Goal: Task Accomplishment & Management: Manage account settings

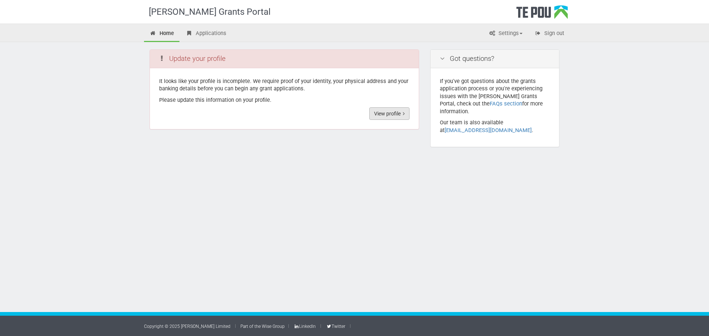
click at [389, 113] on link "View profile" at bounding box center [389, 113] width 40 height 13
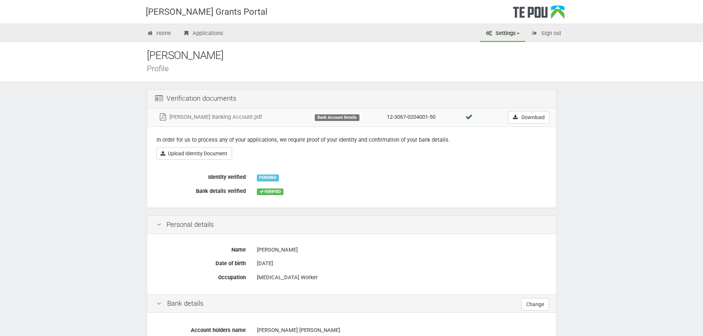
drag, startPoint x: 265, startPoint y: 179, endPoint x: 239, endPoint y: 176, distance: 26.0
click at [263, 179] on div "PENDING" at bounding box center [268, 178] width 22 height 7
click at [229, 176] on label "Identity verified" at bounding box center [201, 176] width 100 height 10
click at [270, 175] on div "PENDING" at bounding box center [268, 178] width 22 height 7
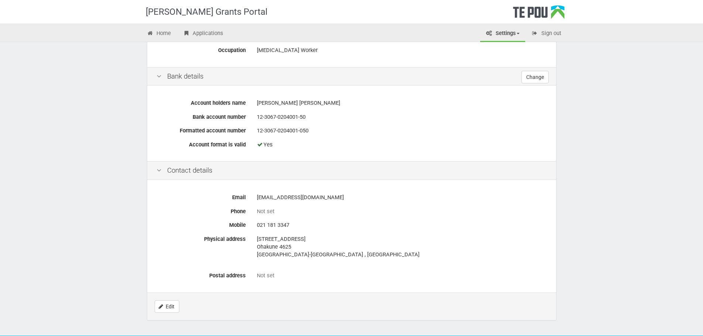
scroll to position [214, 0]
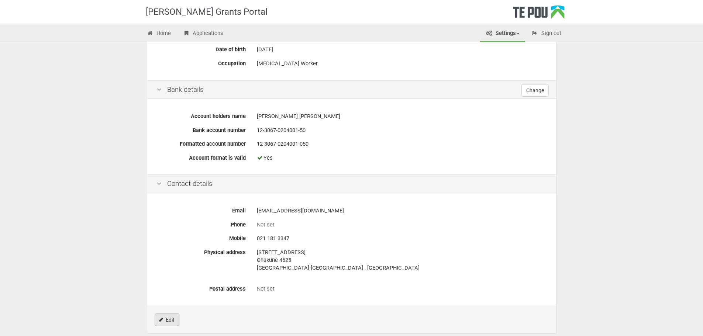
click at [169, 319] on link "Edit" at bounding box center [167, 320] width 25 height 13
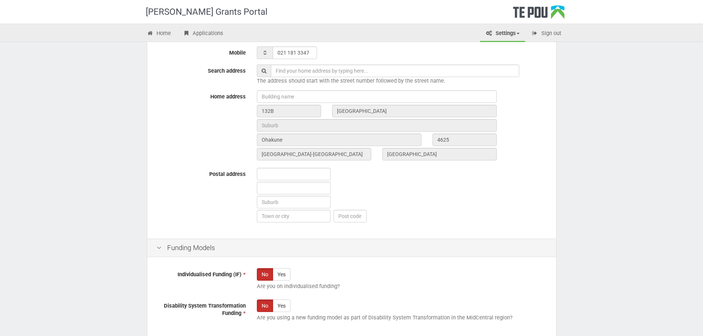
scroll to position [386, 0]
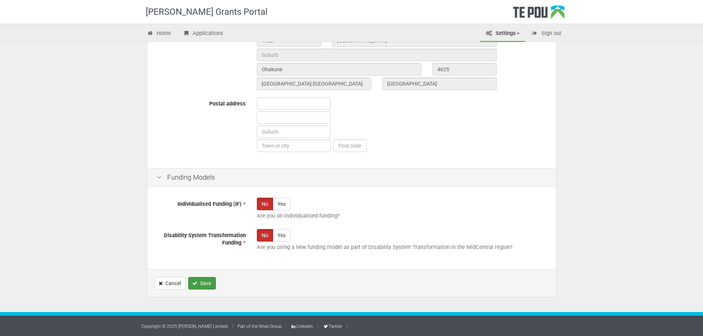
click at [208, 286] on button "Save" at bounding box center [202, 283] width 28 height 13
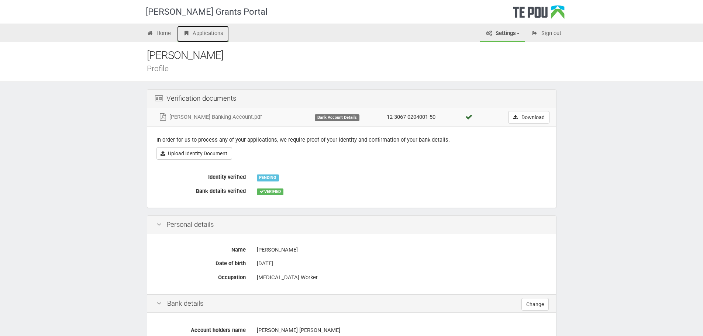
click at [215, 35] on link "Applications" at bounding box center [203, 34] width 52 height 16
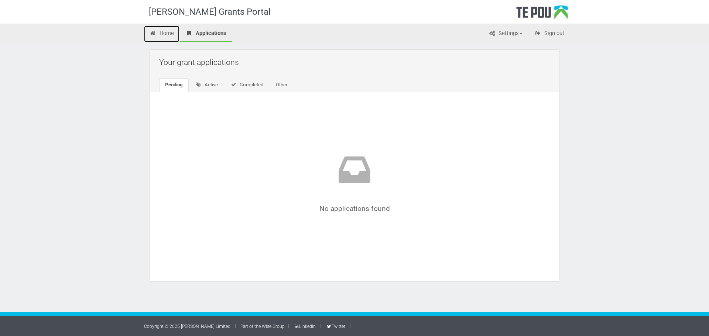
click at [171, 36] on link "Home" at bounding box center [161, 34] width 35 height 16
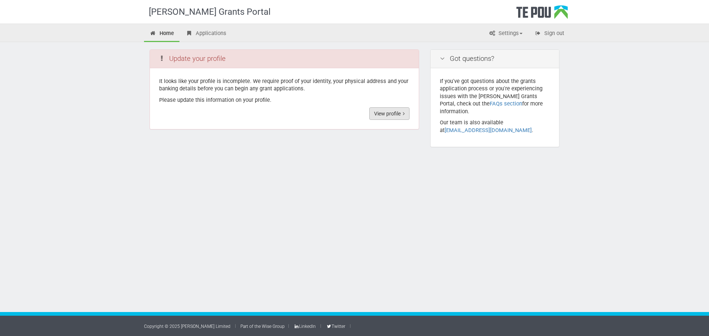
click at [384, 114] on link "View profile" at bounding box center [389, 113] width 40 height 13
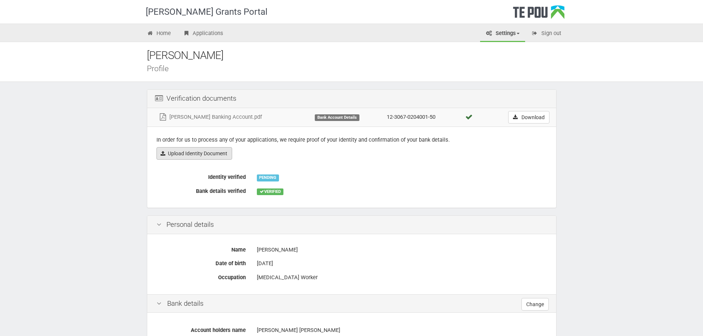
click at [218, 156] on link "Upload Identity Document" at bounding box center [194, 153] width 76 height 13
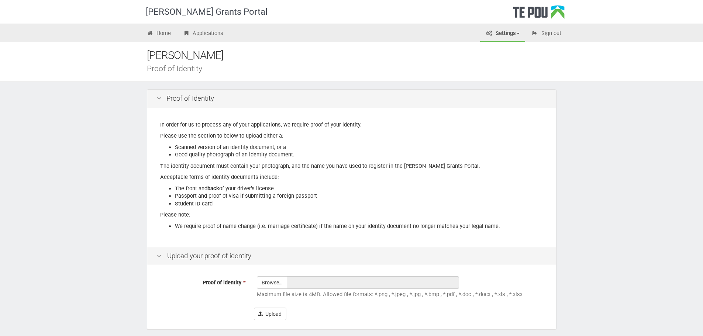
scroll to position [32, 0]
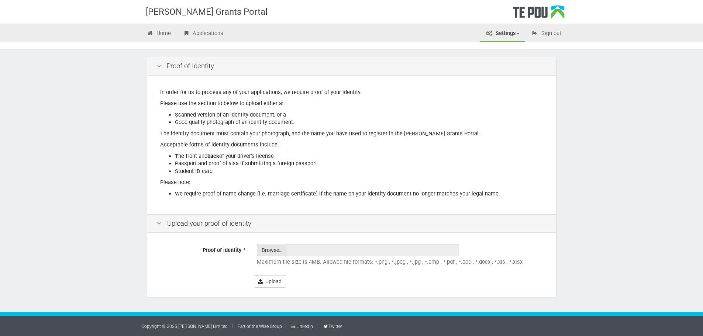
click at [268, 249] on input "Proof of identity *" at bounding box center [272, 270] width 30 height 53
click at [278, 247] on input "Proof of identity *" at bounding box center [272, 270] width 30 height 53
type input "C:\fakepath\ID.zip"
type input "ID.zip"
click at [338, 247] on input "ID.zip" at bounding box center [373, 250] width 172 height 13
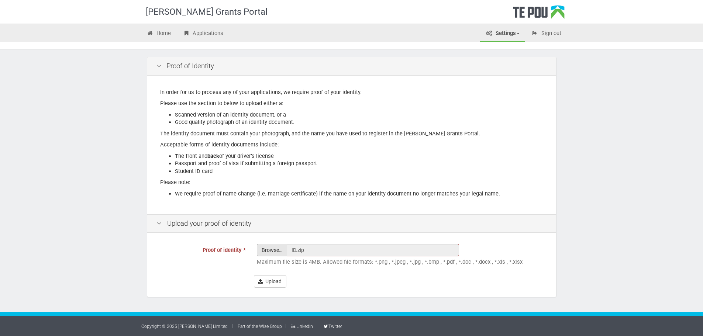
click at [271, 246] on input "Proof of identity *" at bounding box center [272, 270] width 30 height 53
click at [300, 248] on input "text" at bounding box center [373, 250] width 172 height 13
click at [273, 252] on input "Proof of identity *" at bounding box center [272, 270] width 30 height 53
type input "C:\fakepath\1000000743.jpg"
type input "1000000743.jpg"
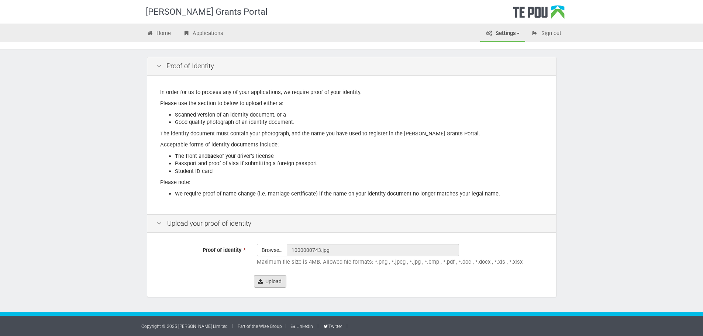
click at [275, 284] on button "Upload" at bounding box center [270, 281] width 32 height 13
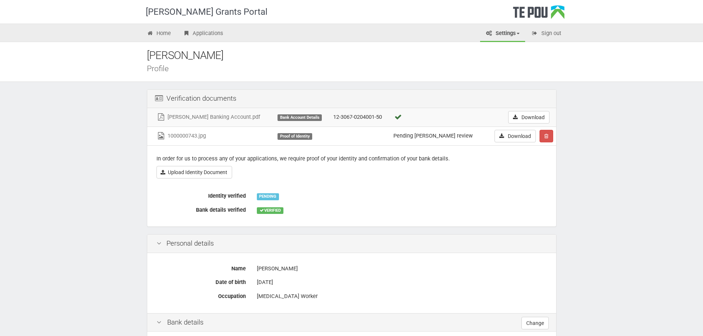
scroll to position [37, 0]
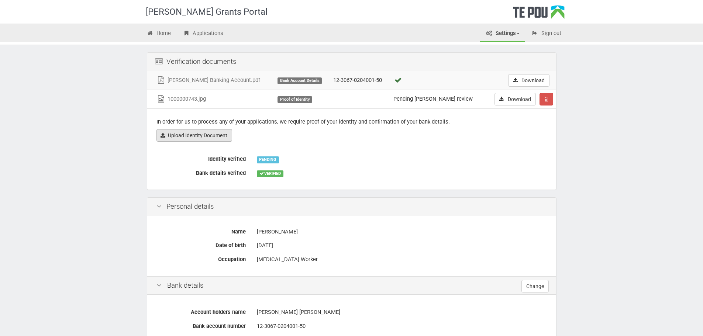
click at [203, 137] on link "Upload Identity Document" at bounding box center [194, 135] width 76 height 13
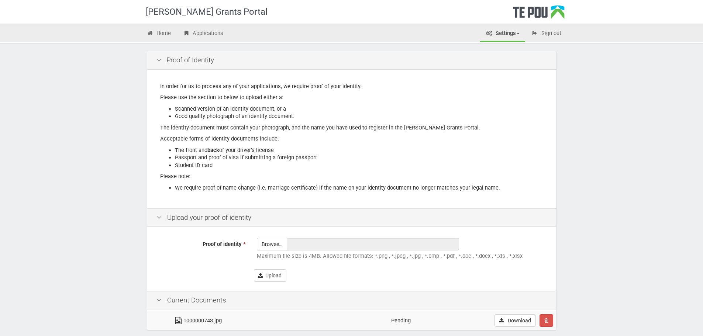
scroll to position [72, 0]
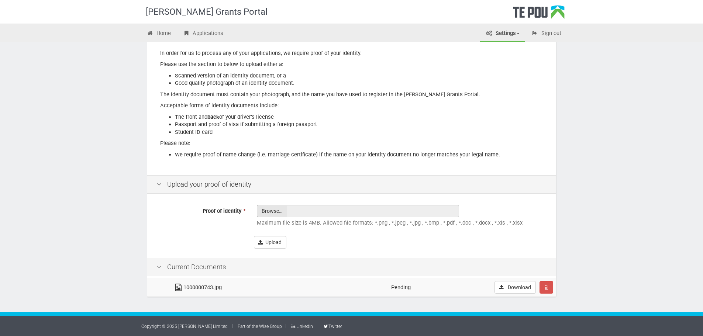
click at [279, 211] on input "Proof of identity *" at bounding box center [272, 231] width 30 height 53
type input "C:\fakepath\1000000744.jpg"
type input "1000000744.jpg"
click at [271, 243] on button "Upload" at bounding box center [270, 242] width 32 height 13
